Goal: Register for event/course

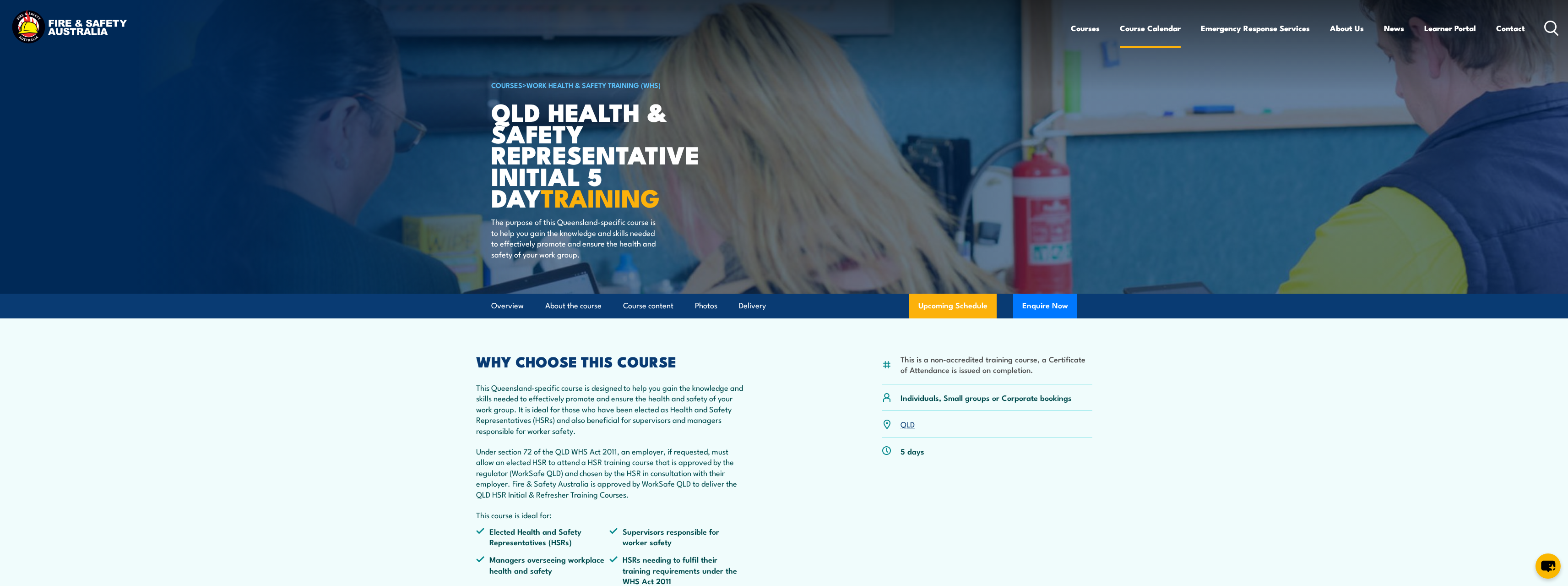
click at [1153, 30] on link "Course Calendar" at bounding box center [1150, 28] width 61 height 24
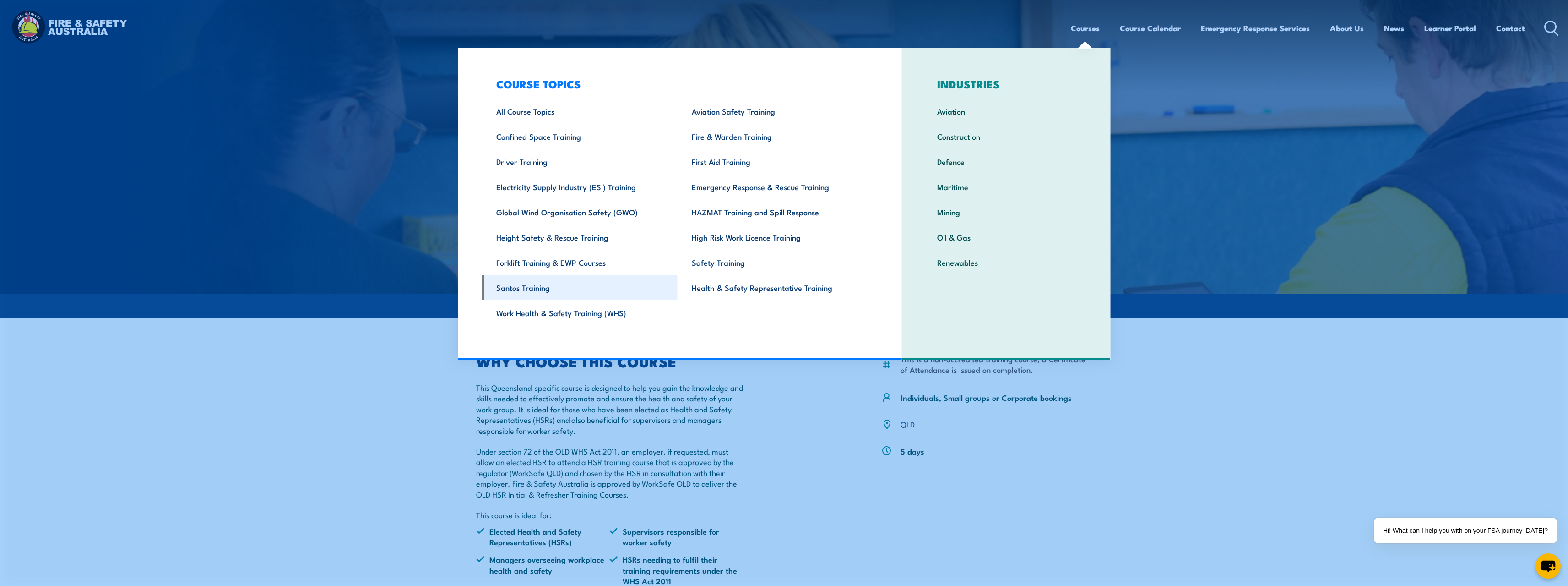
click at [519, 290] on link "Santos Training" at bounding box center [579, 287] width 195 height 25
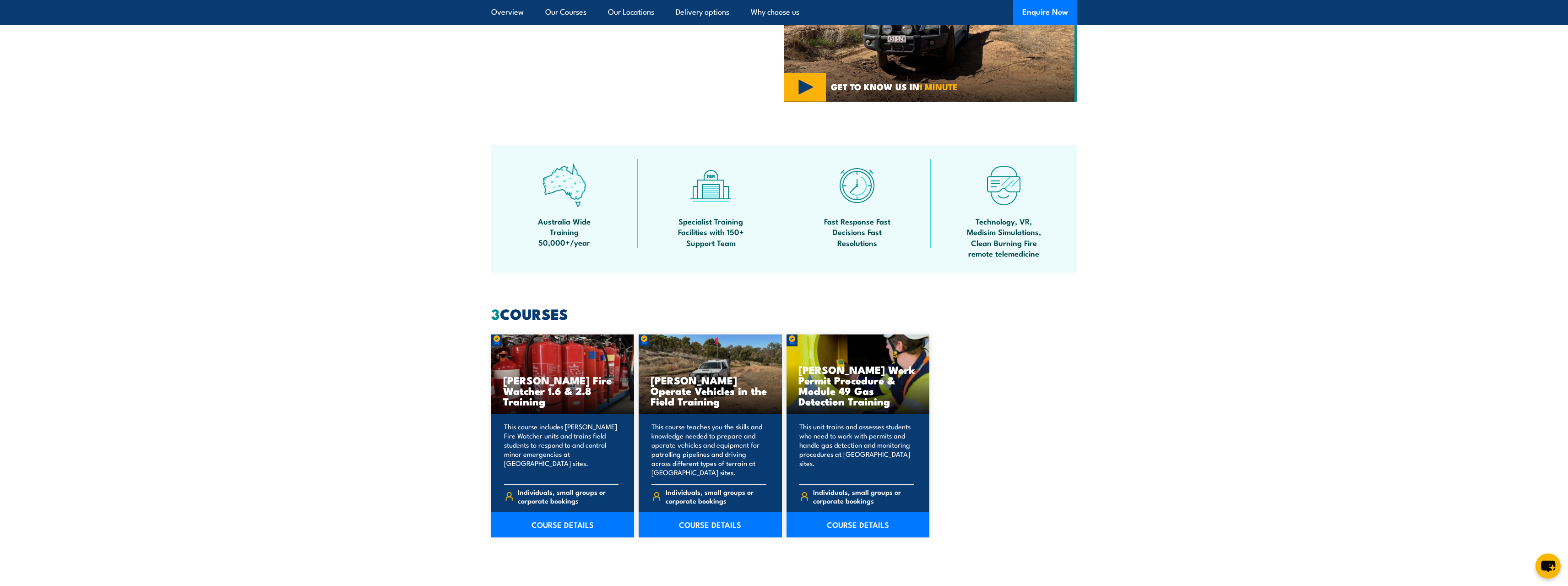
scroll to position [458, 0]
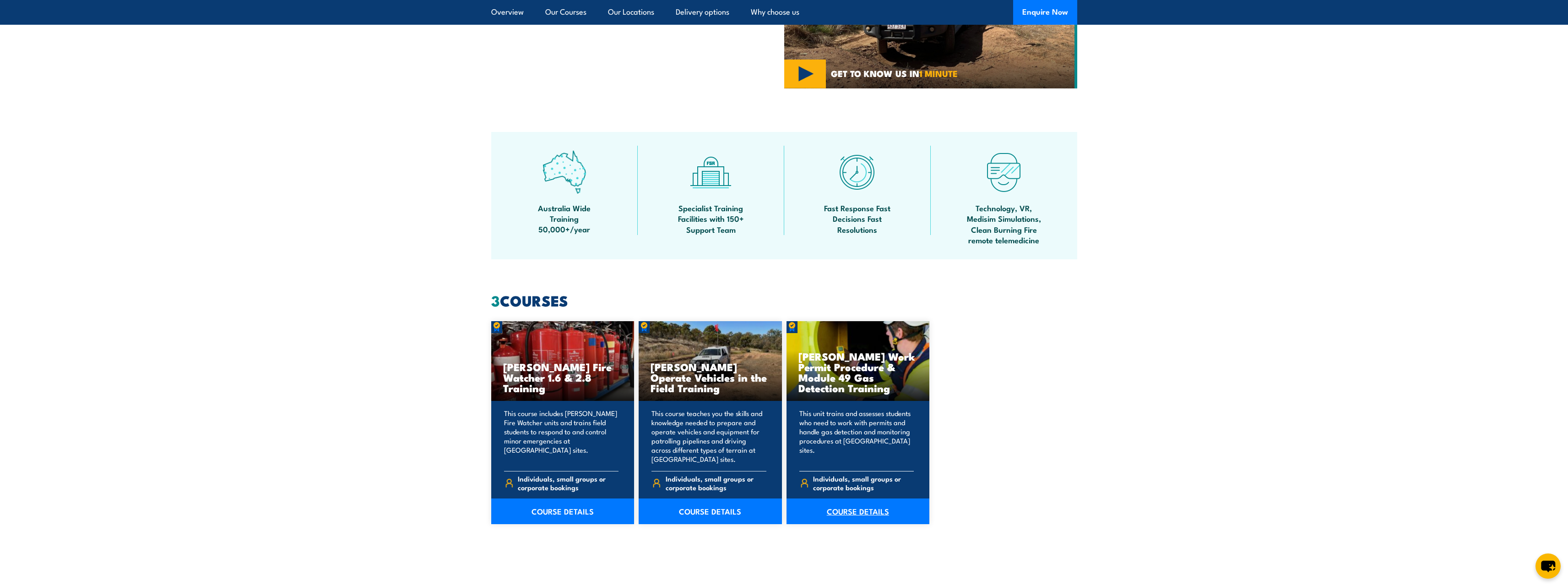
click at [854, 511] on link "COURSE DETAILS" at bounding box center [858, 511] width 143 height 26
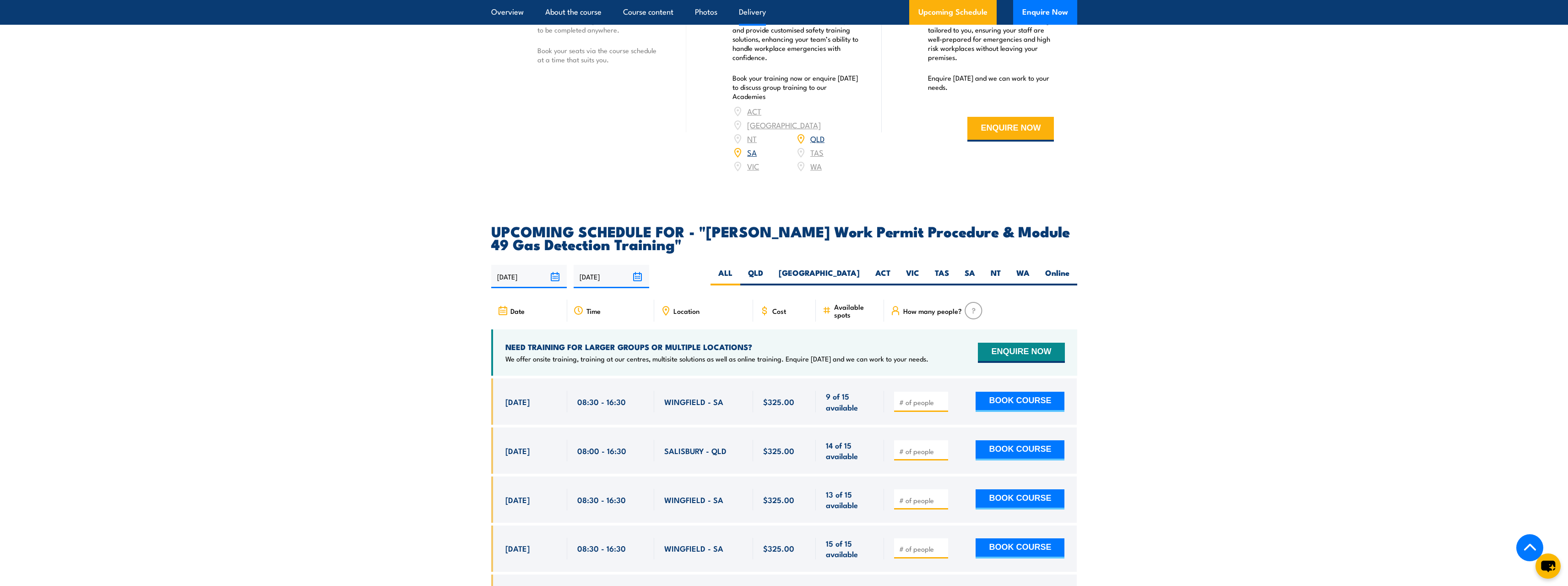
scroll to position [1329, 0]
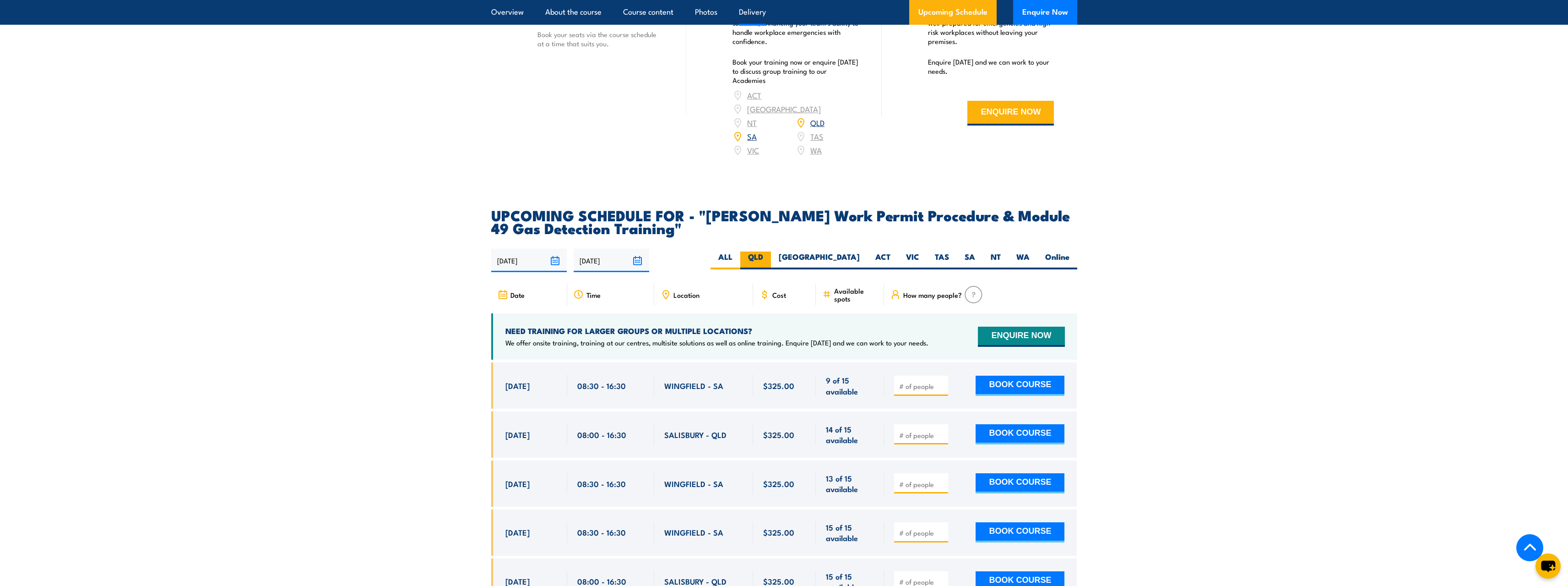
click at [771, 252] on label "QLD" at bounding box center [755, 260] width 30 height 18
click at [769, 252] on input "QLD" at bounding box center [766, 255] width 6 height 6
radio input "true"
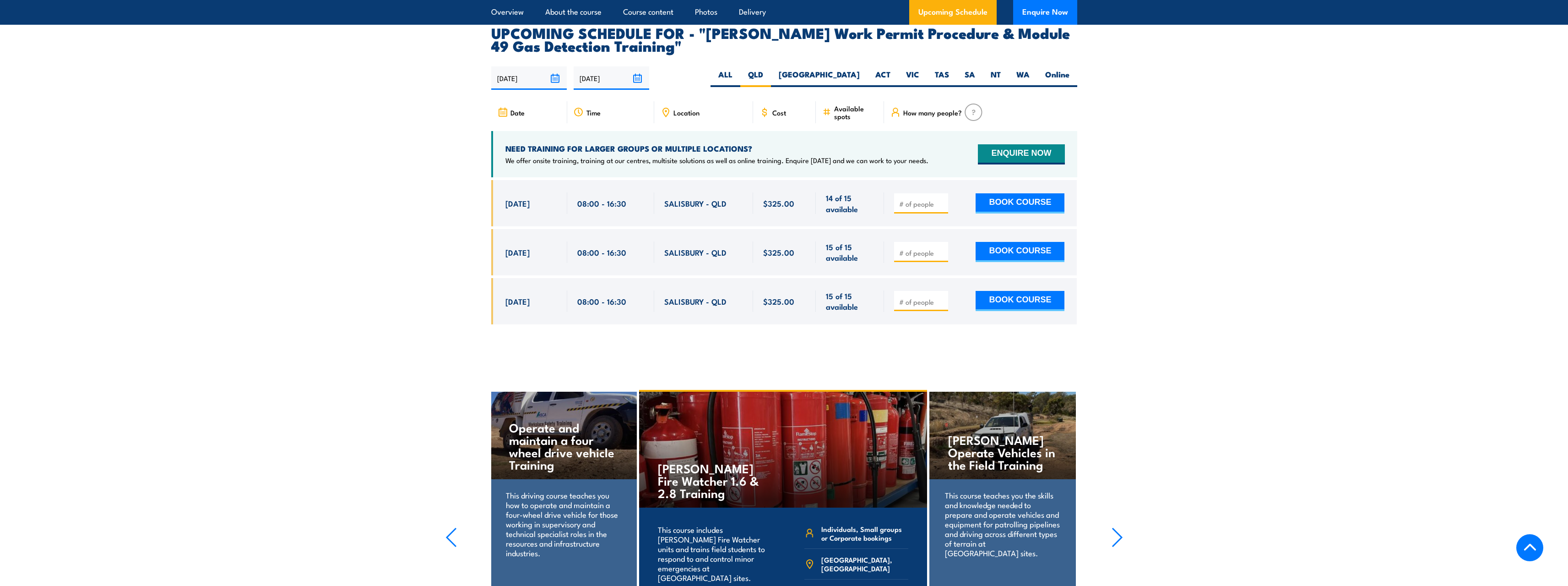
scroll to position [1513, 0]
